Goal: Navigation & Orientation: Find specific page/section

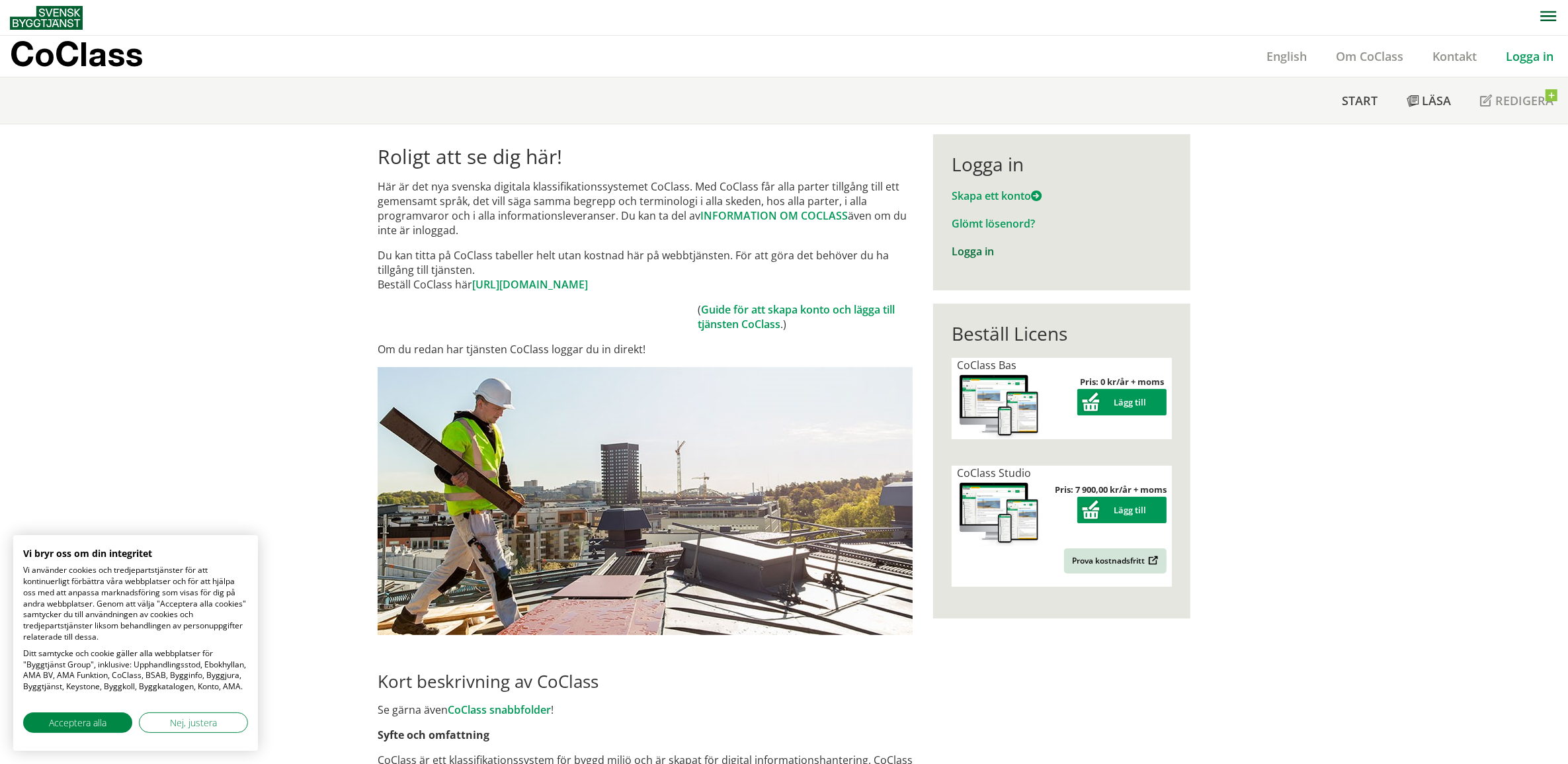
click at [969, 255] on link "Logga in" at bounding box center [973, 251] width 43 height 14
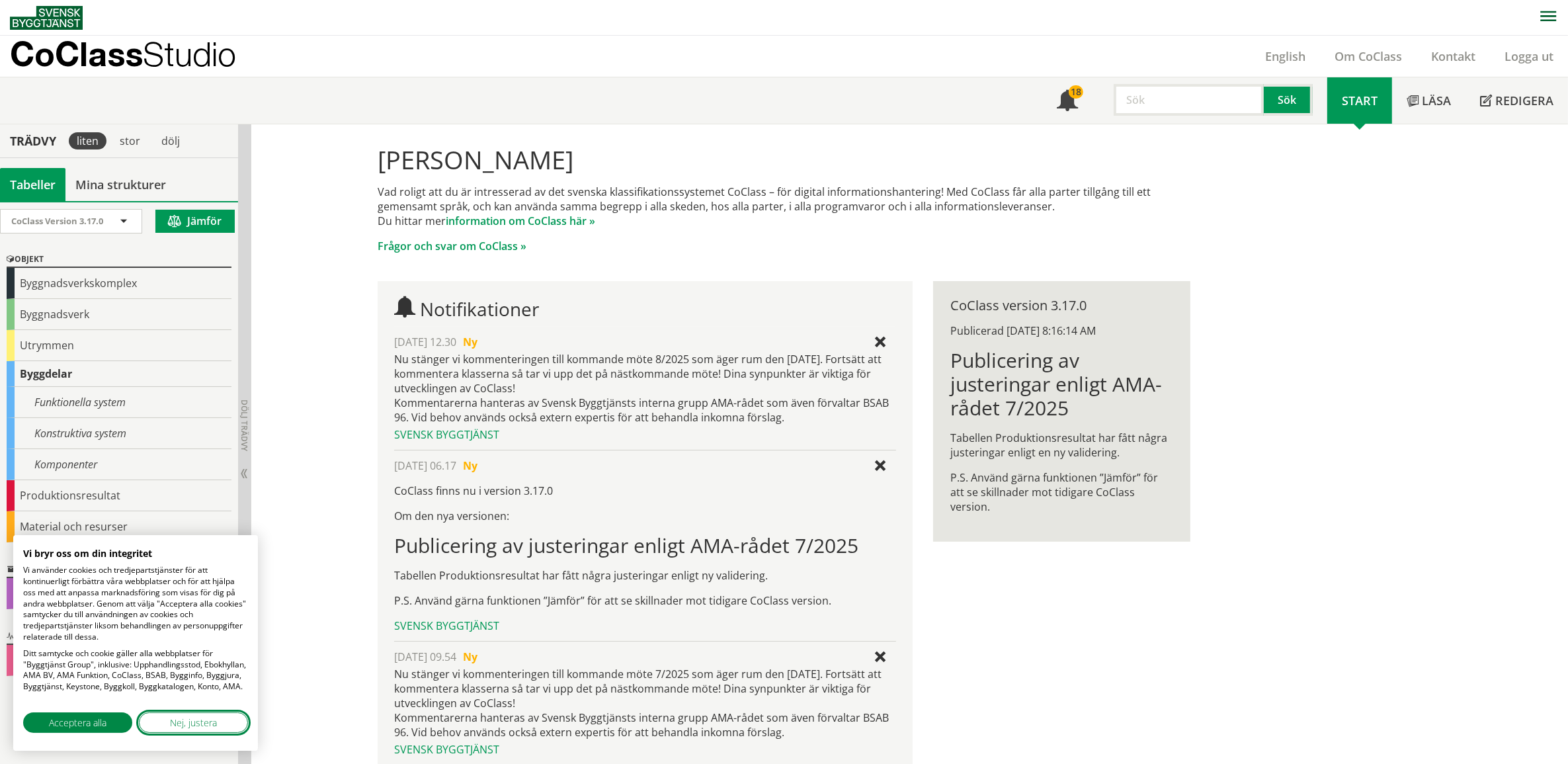
click at [180, 722] on span "Nej, justera" at bounding box center [193, 723] width 47 height 14
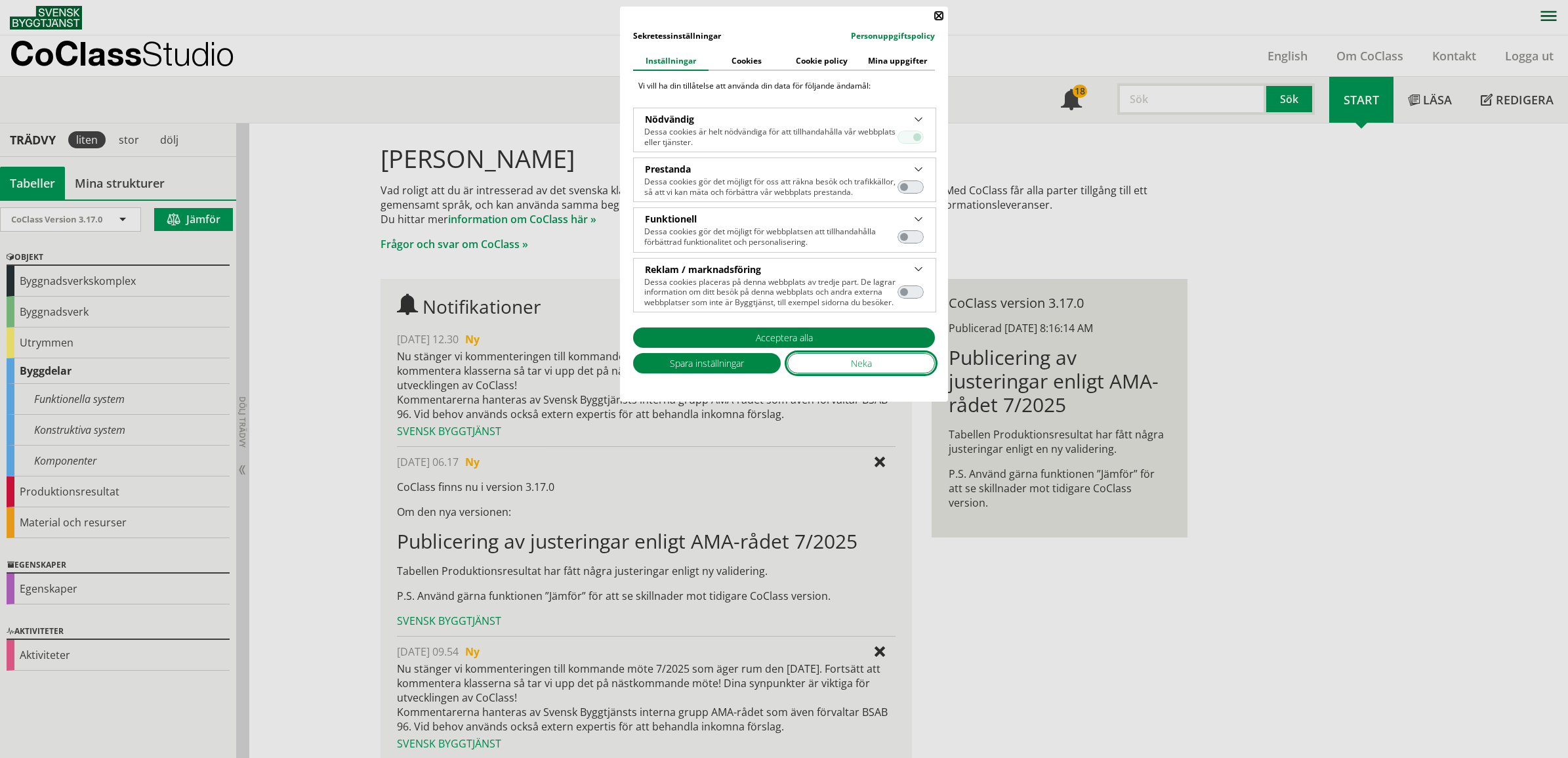
click at [855, 361] on span "Neka" at bounding box center [861, 363] width 21 height 14
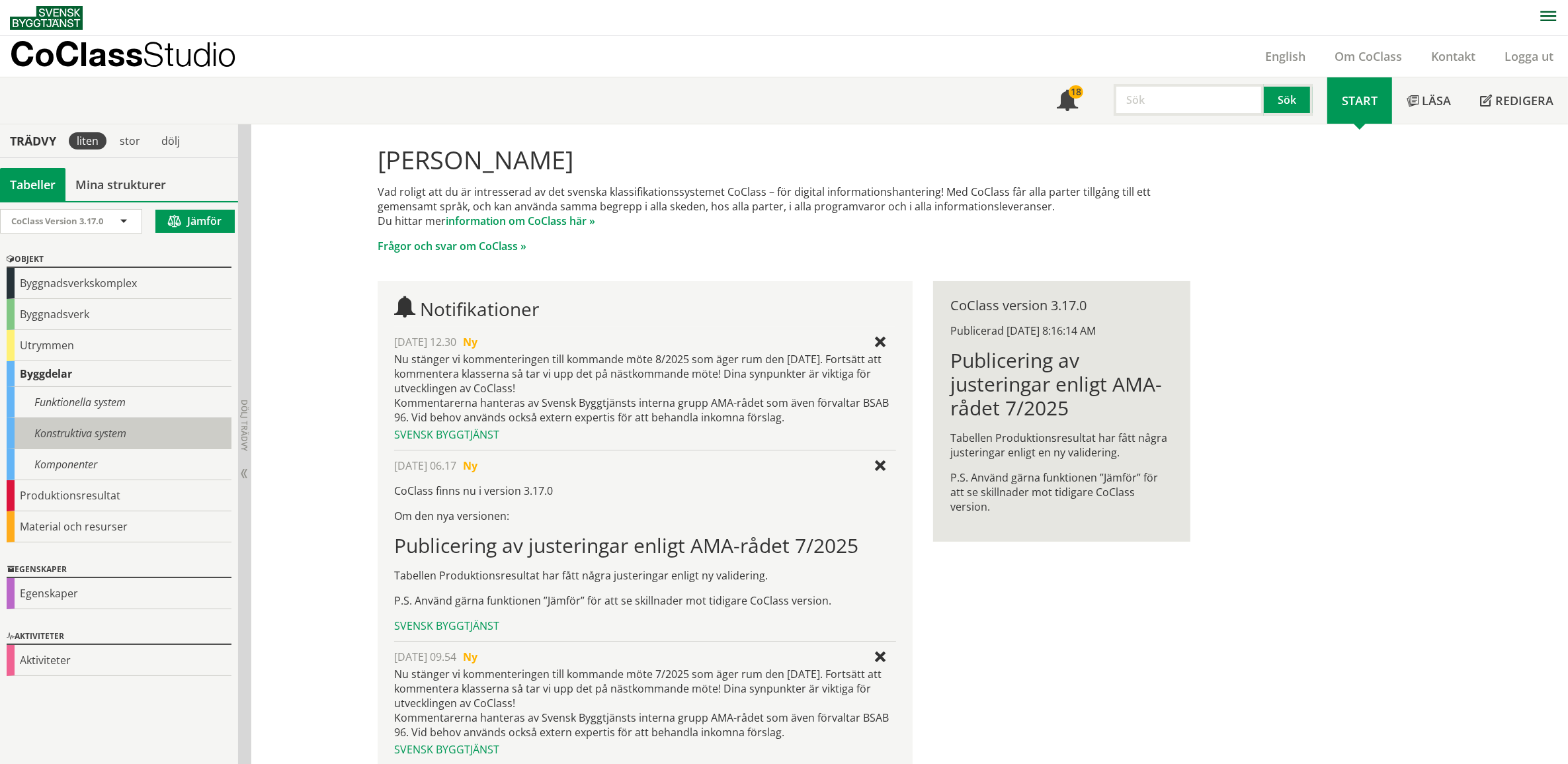
click at [109, 430] on div "Konstruktiva system" at bounding box center [119, 433] width 225 height 31
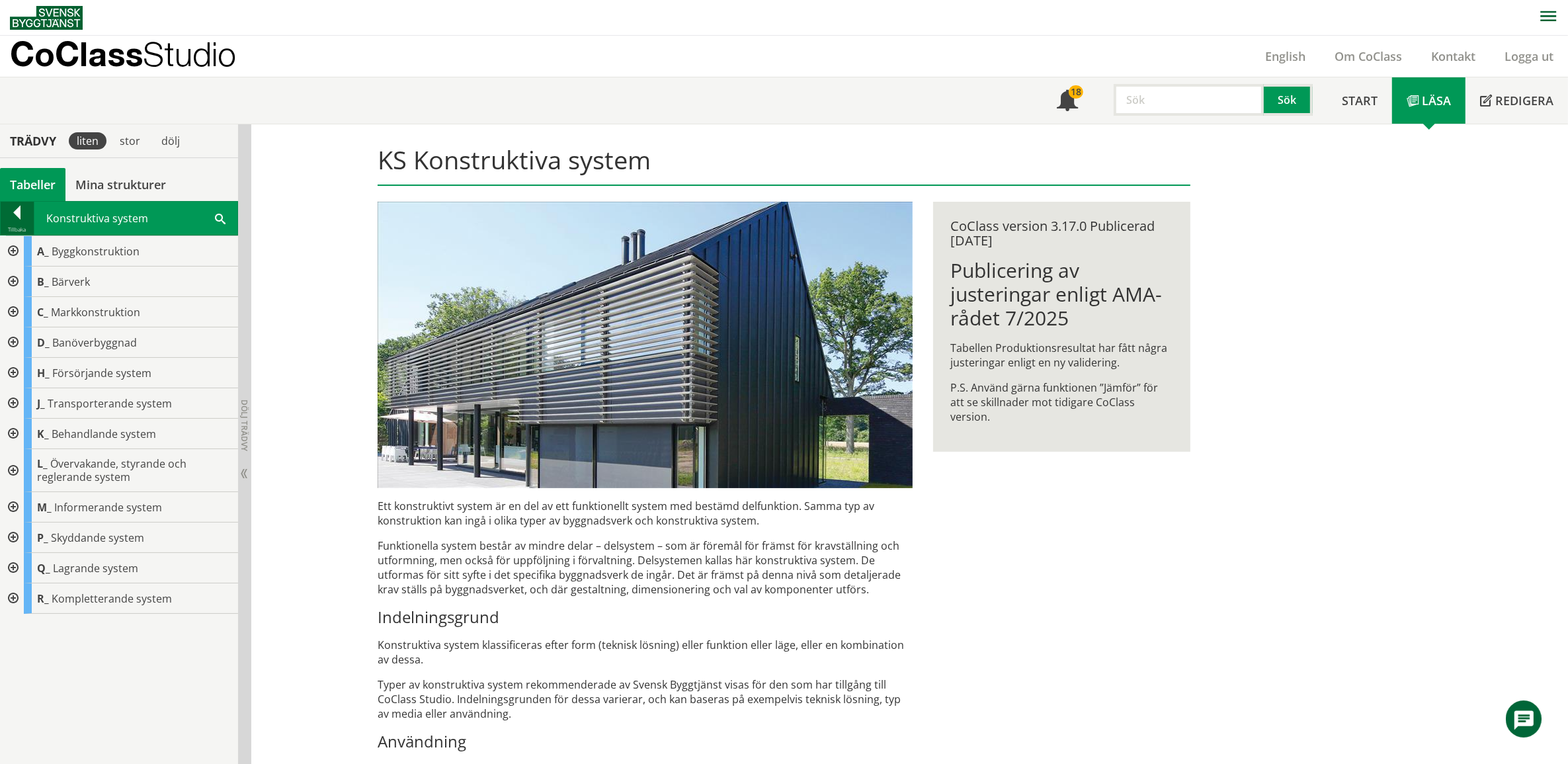
click at [17, 212] on div at bounding box center [17, 215] width 33 height 19
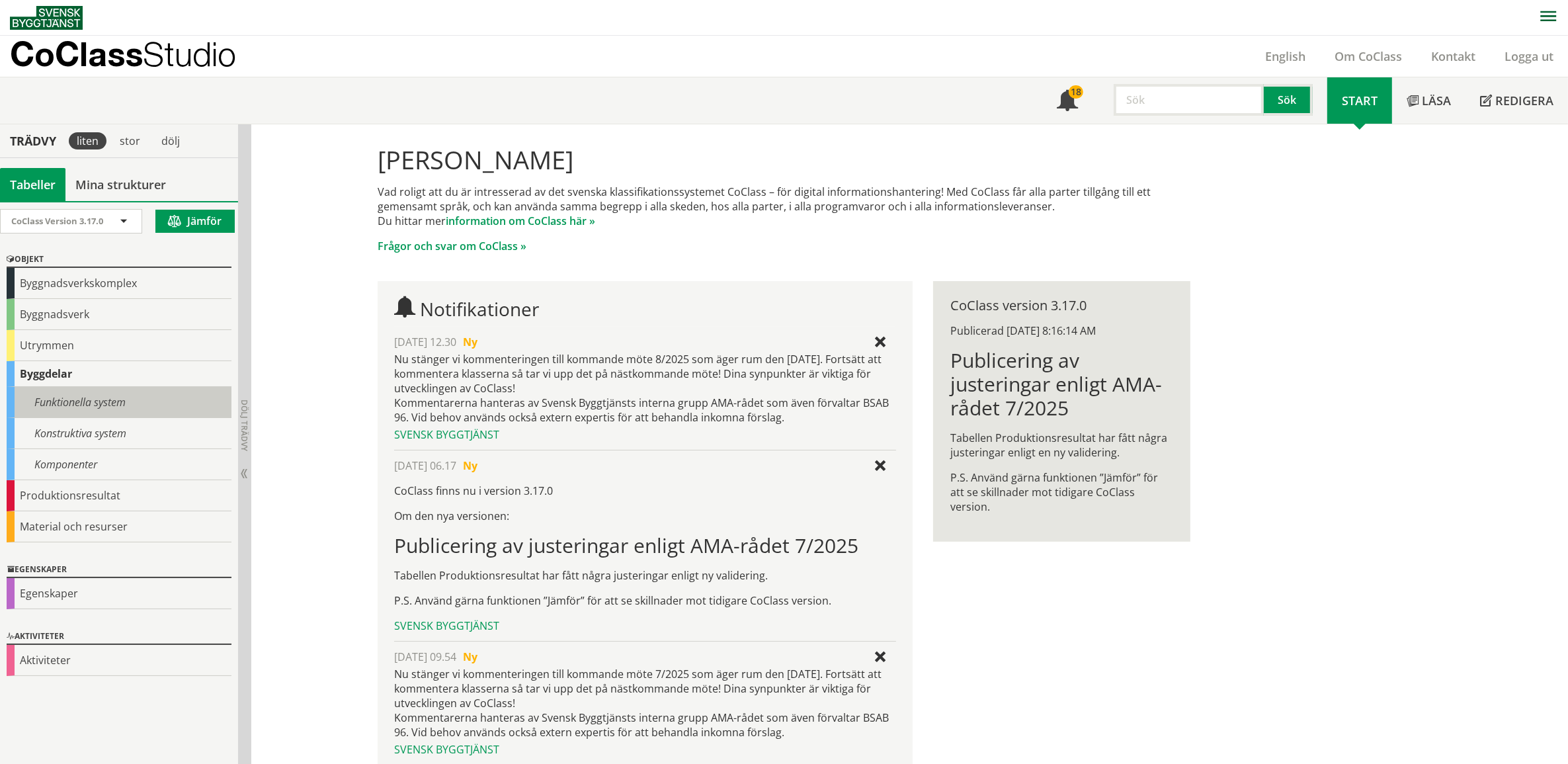
click at [86, 398] on div "Funktionella system" at bounding box center [119, 402] width 225 height 31
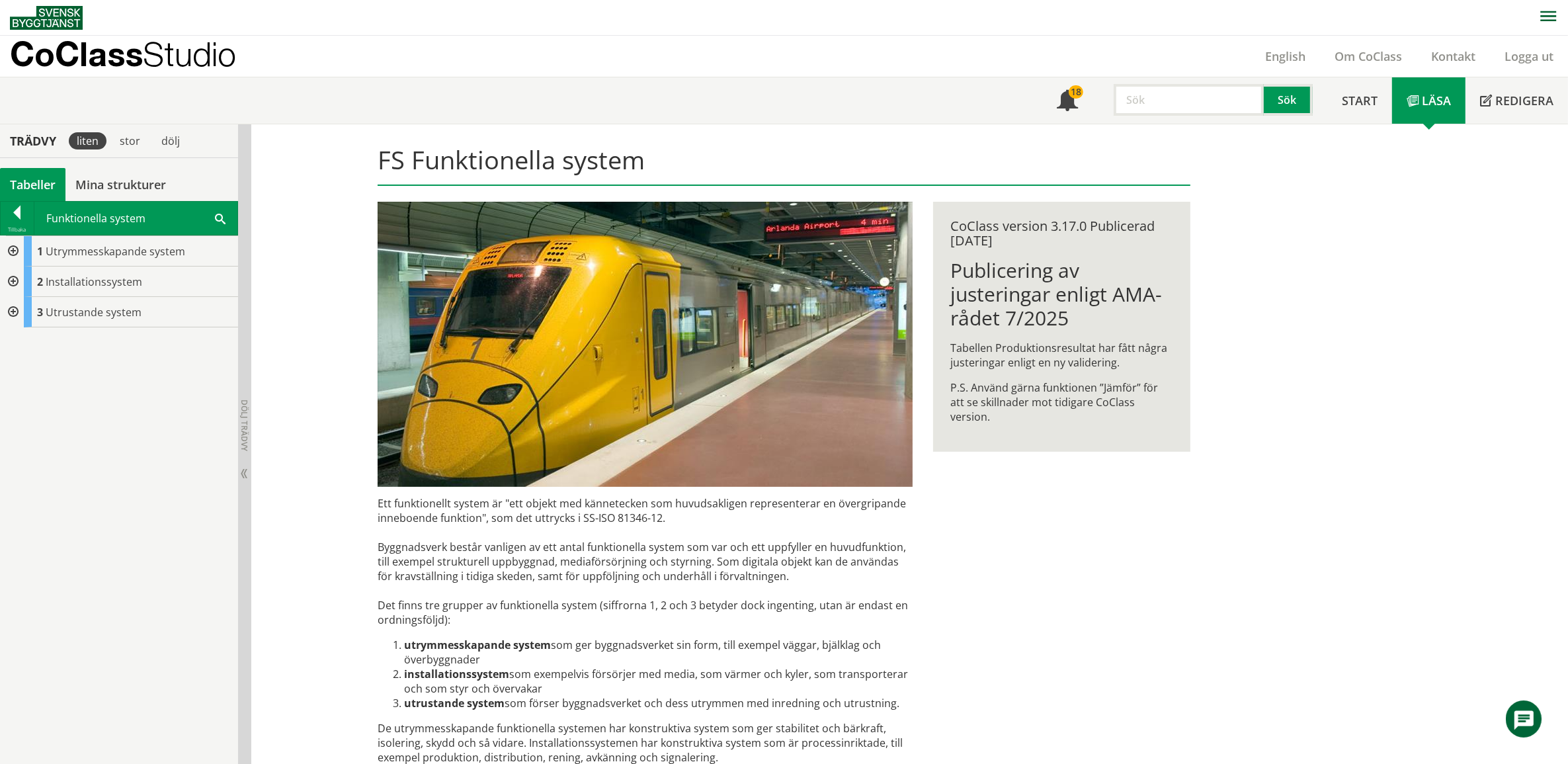
click at [10, 247] on div at bounding box center [12, 251] width 24 height 30
click at [12, 397] on div at bounding box center [12, 404] width 24 height 30
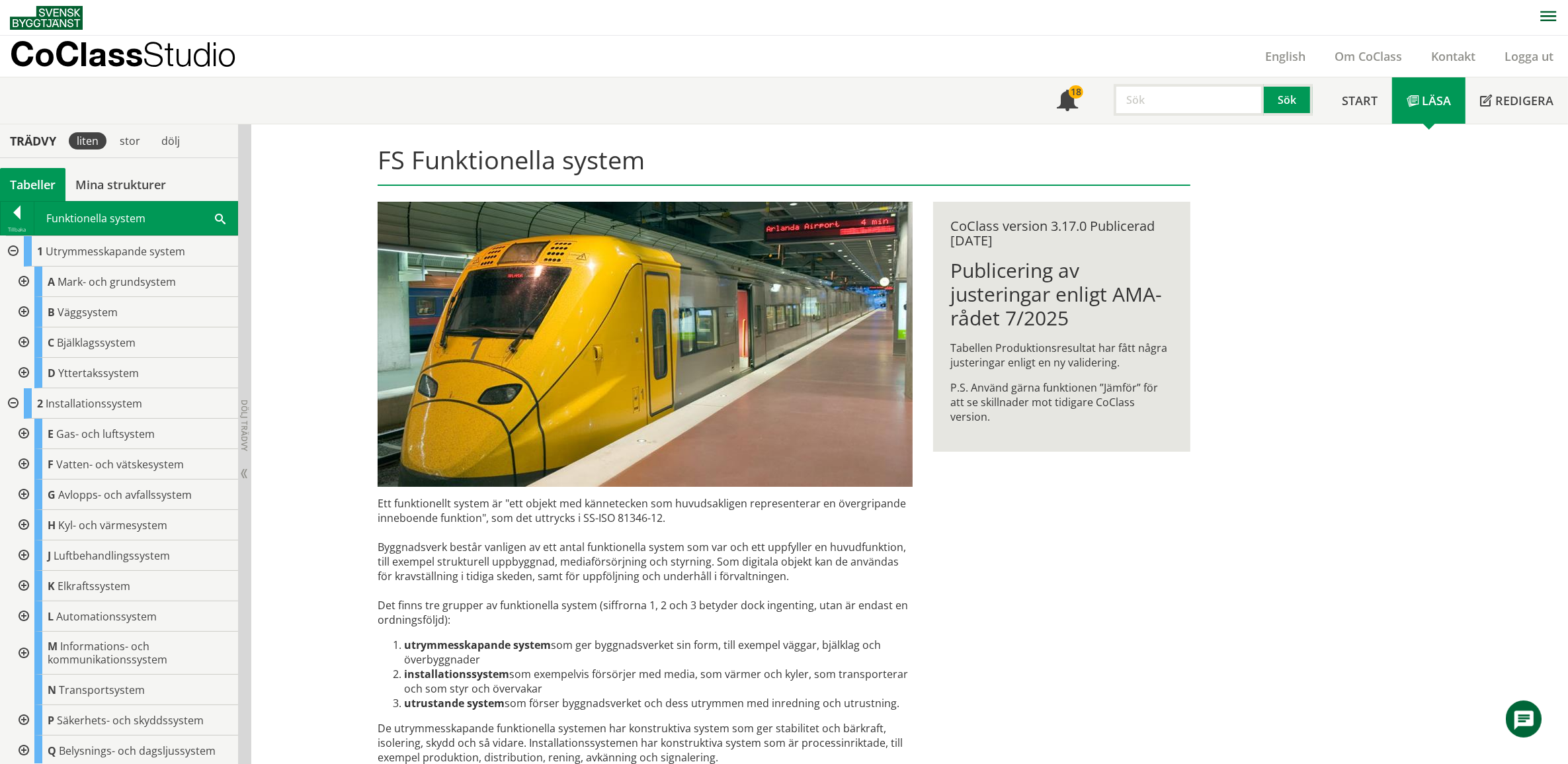
scroll to position [63, 0]
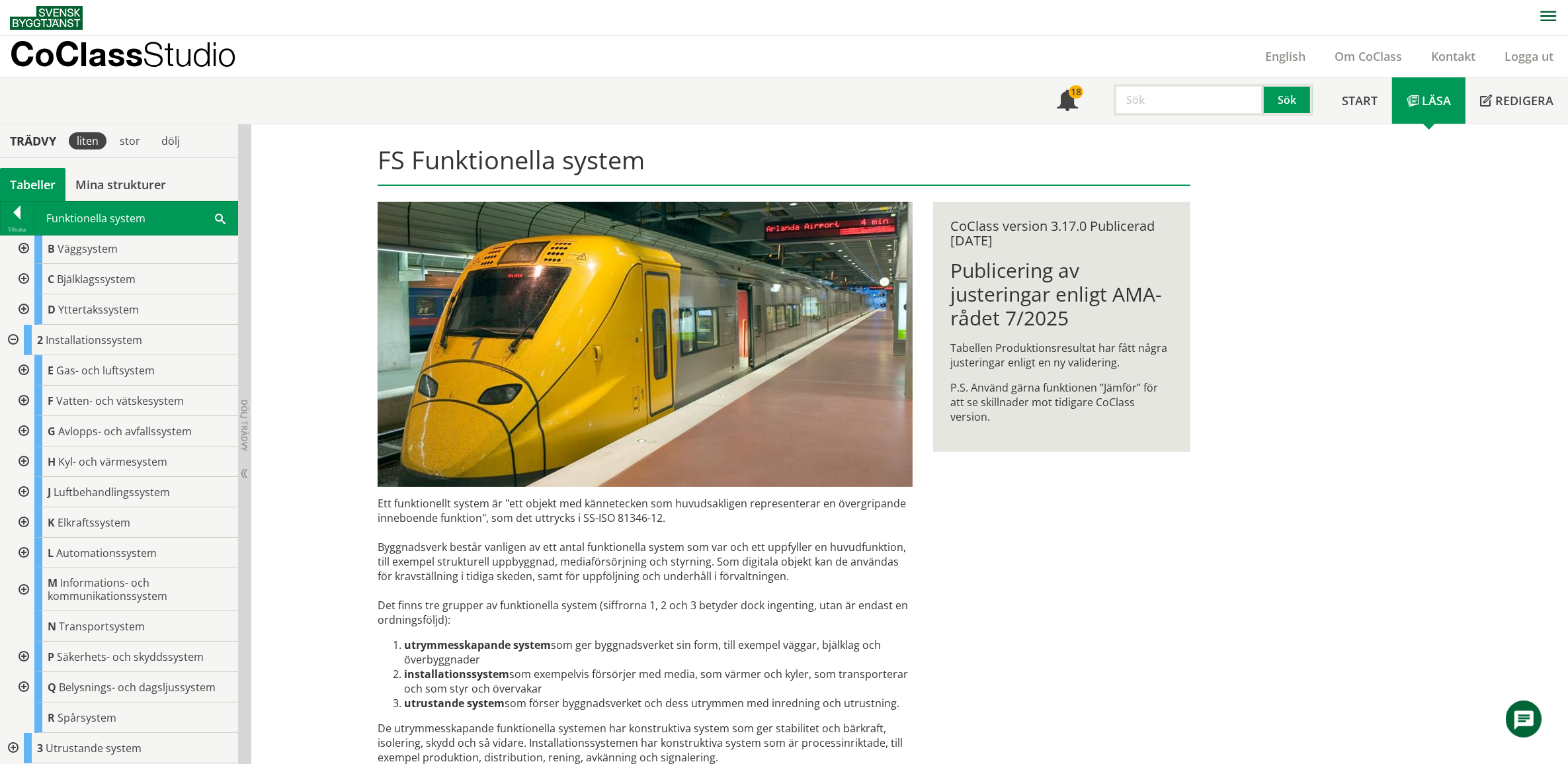
click at [21, 655] on div at bounding box center [22, 657] width 24 height 30
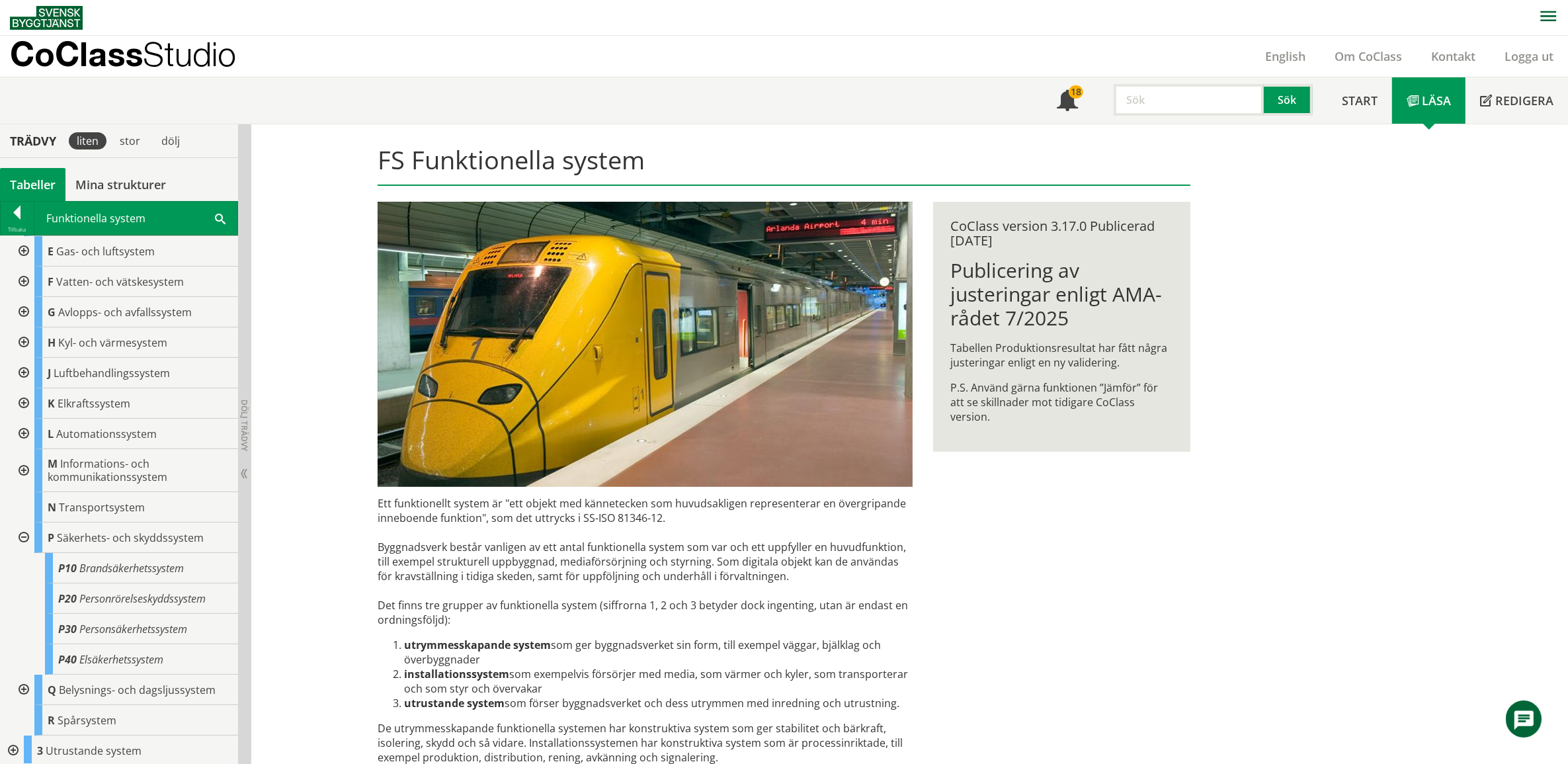
scroll to position [186, 0]
click at [110, 626] on span "Personsäkerhetssystem" at bounding box center [133, 626] width 108 height 14
